Goal: Check status: Check status

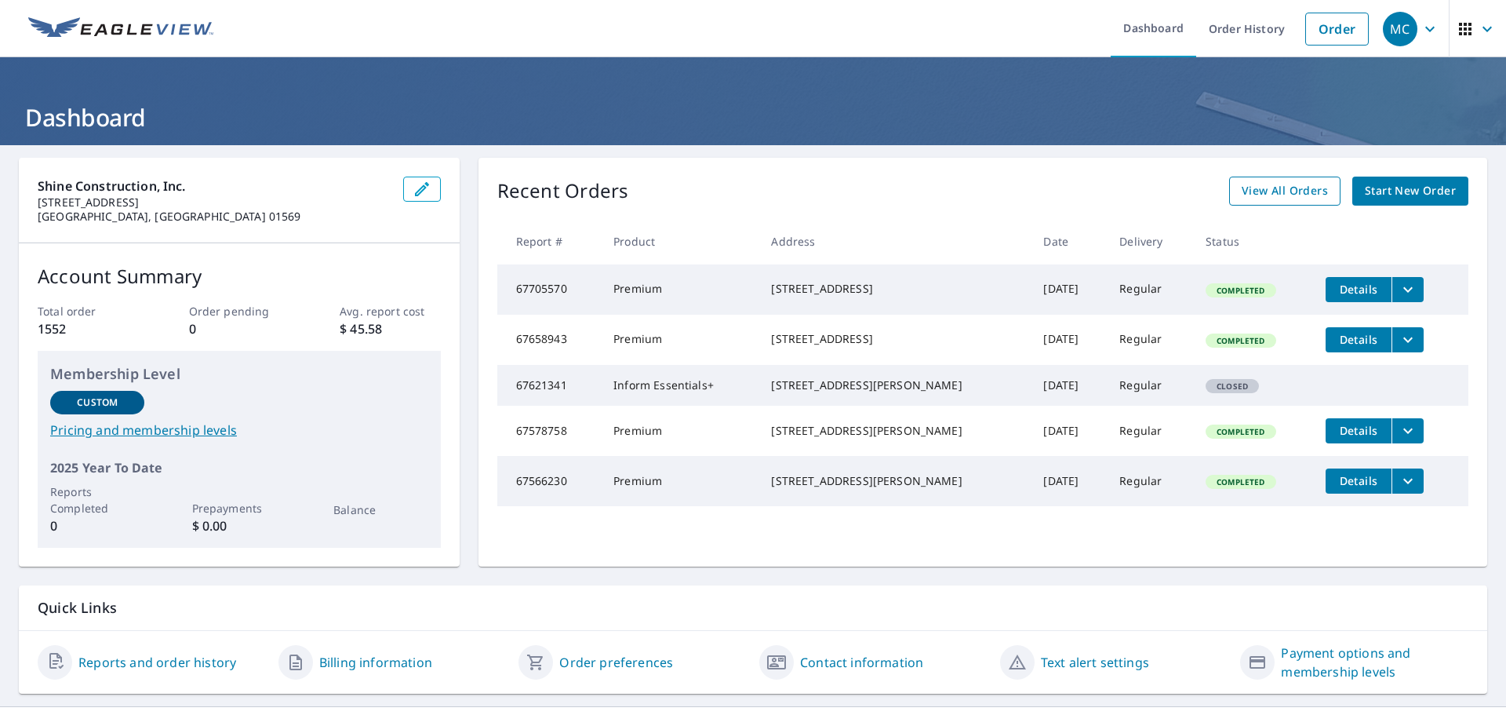
click at [1301, 195] on span "View All Orders" at bounding box center [1285, 191] width 86 height 20
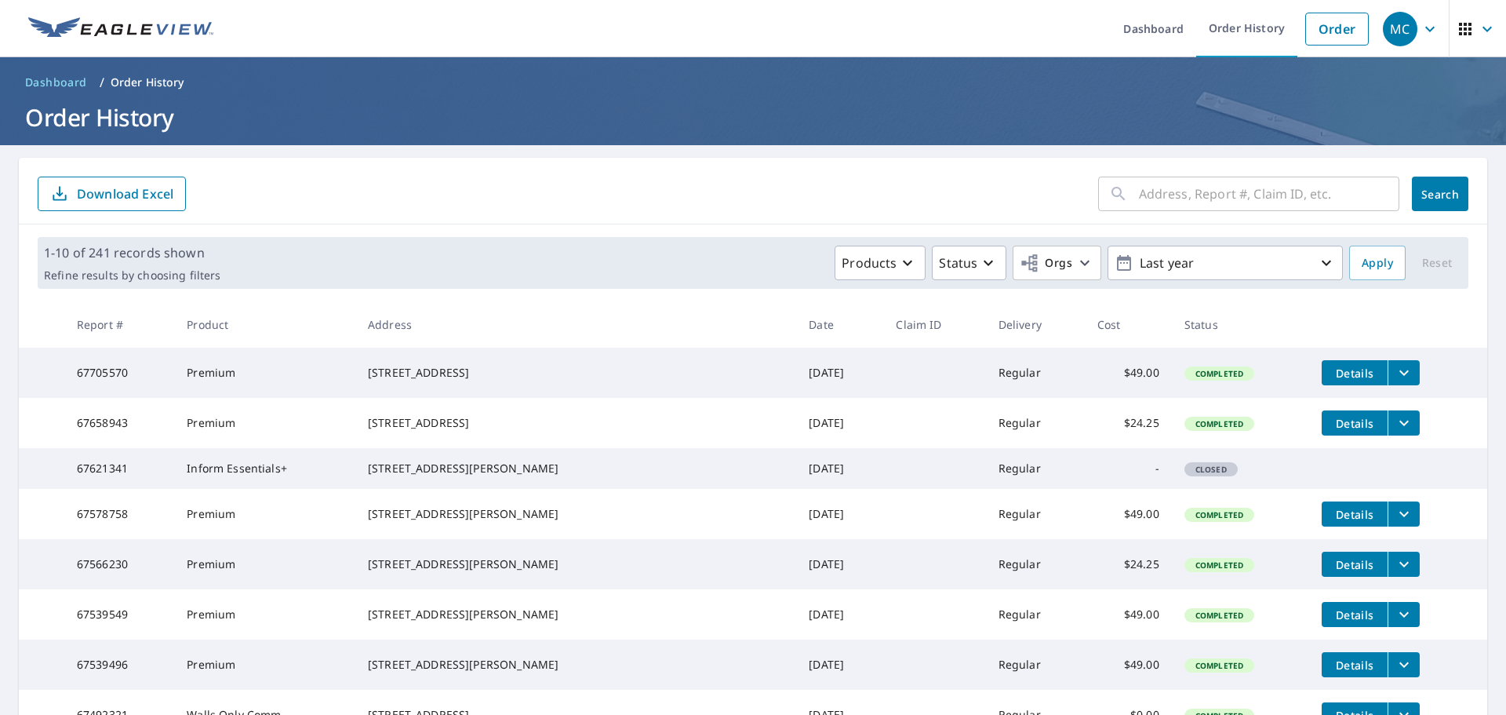
click at [1252, 186] on input "text" at bounding box center [1269, 194] width 260 height 44
type input "43 franklin"
click button "Search" at bounding box center [1440, 193] width 56 height 35
